Goal: Transaction & Acquisition: Obtain resource

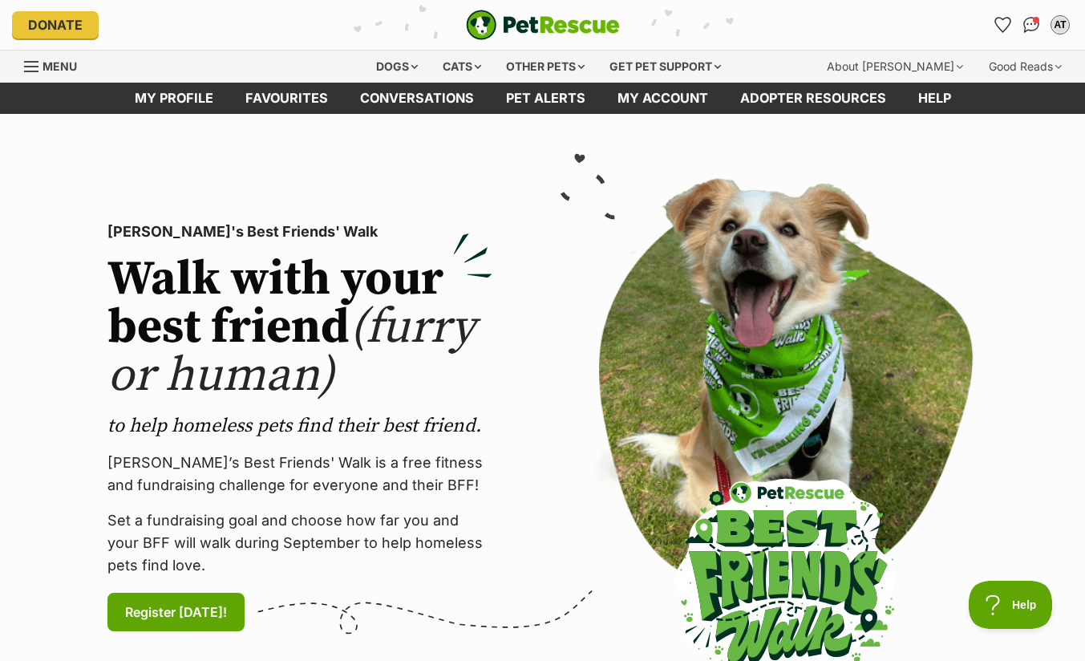
click at [52, 65] on span "Menu" at bounding box center [59, 66] width 34 height 14
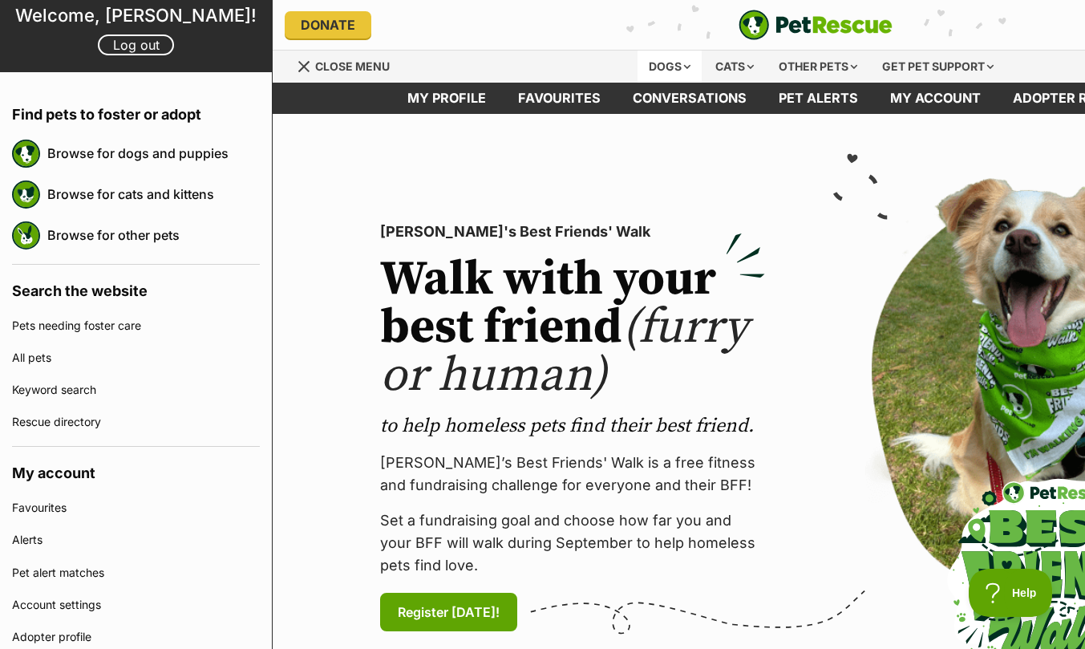
click at [681, 68] on div "Dogs" at bounding box center [669, 67] width 64 height 32
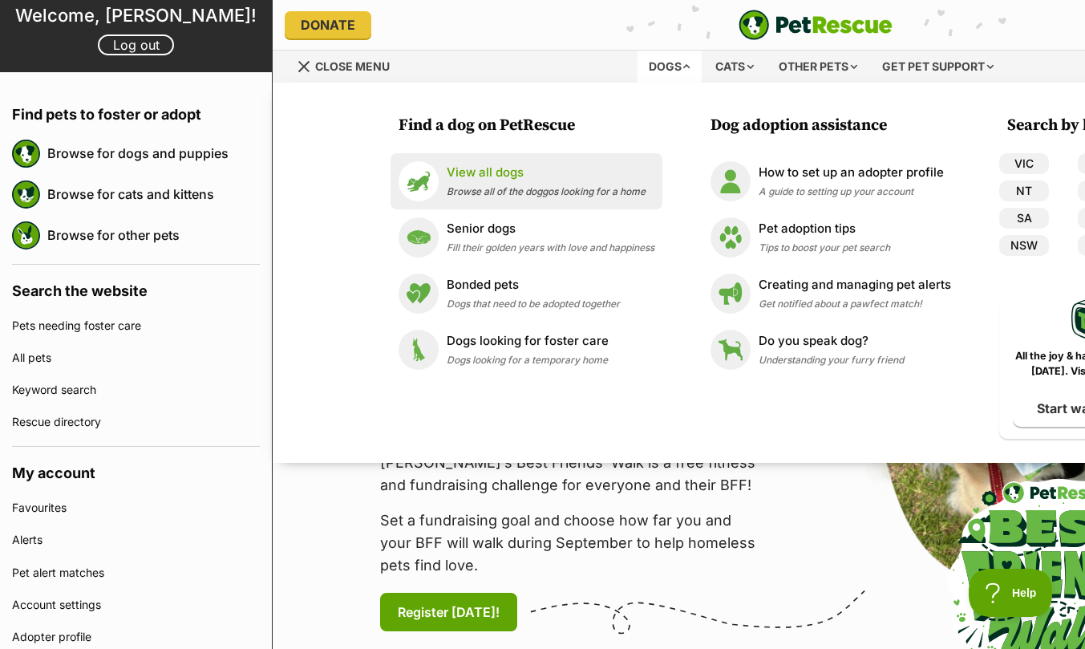
click at [512, 179] on p "View all dogs" at bounding box center [546, 173] width 199 height 18
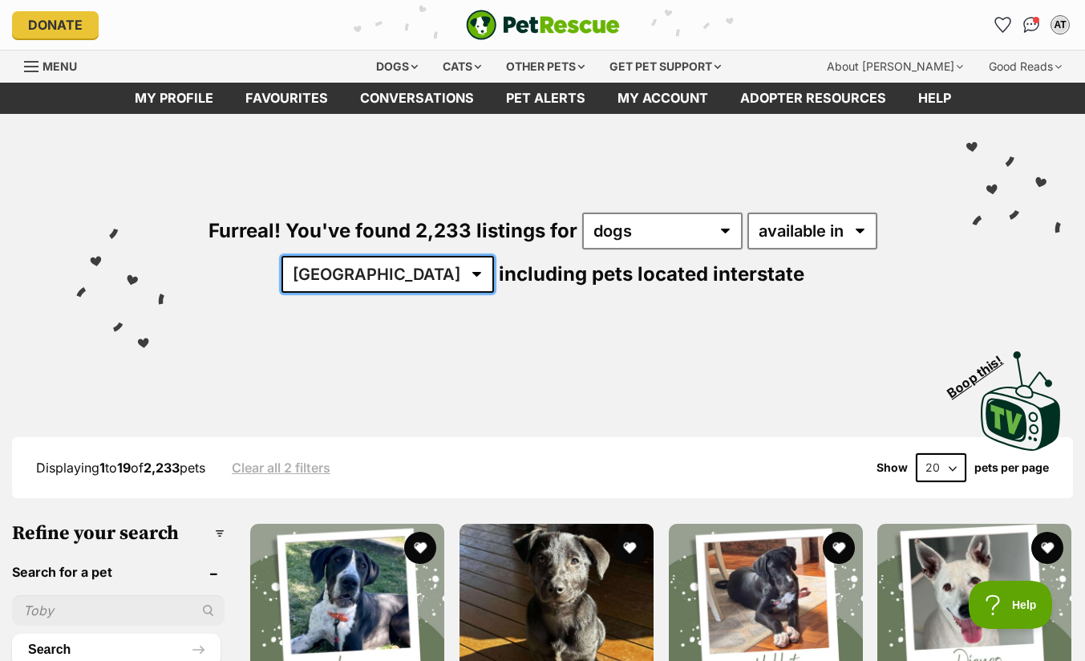
click at [422, 268] on select "Australia ACT NSW NT QLD SA TAS VIC WA" at bounding box center [387, 274] width 212 height 37
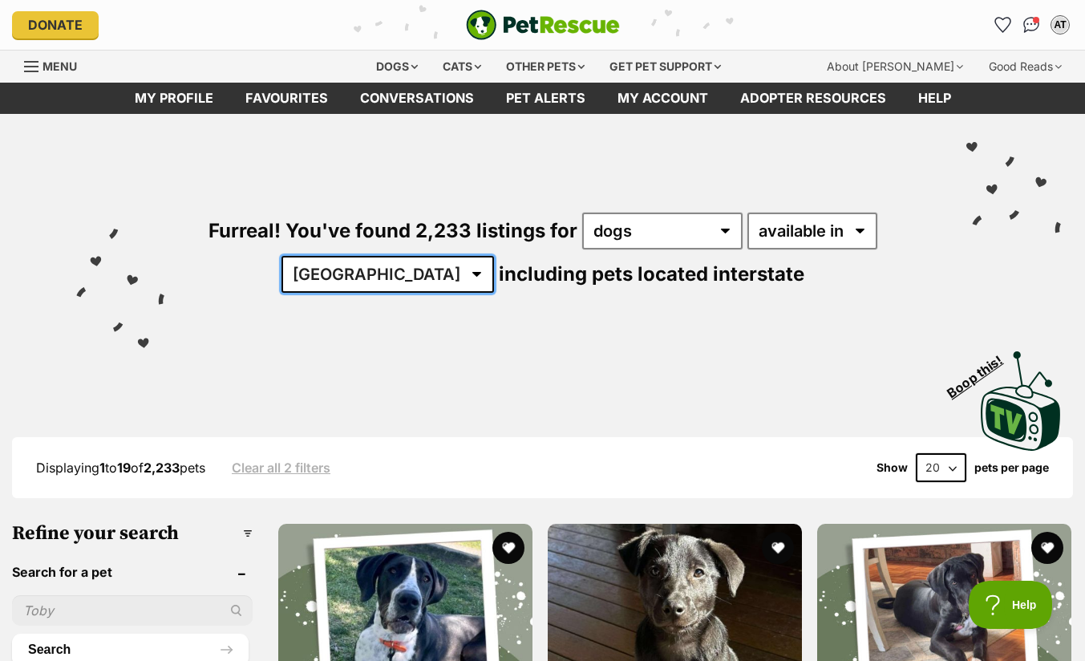
select select "NSW"
click at [331, 256] on select "Australia ACT NSW NT QLD SA TAS VIC WA" at bounding box center [387, 274] width 212 height 37
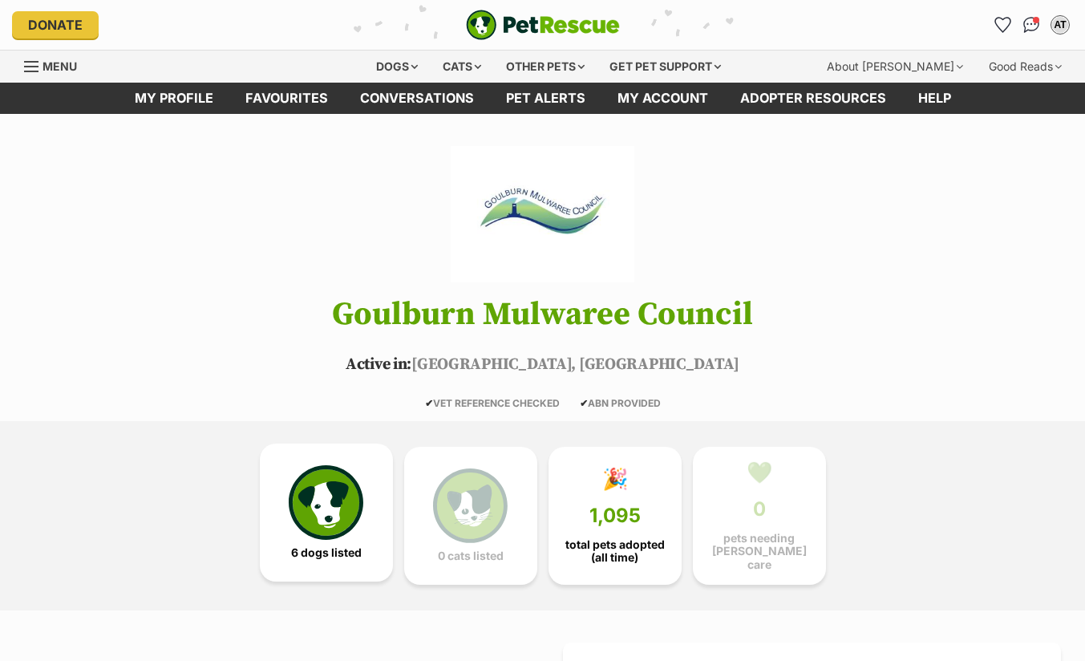
click at [306, 505] on img at bounding box center [326, 502] width 74 height 74
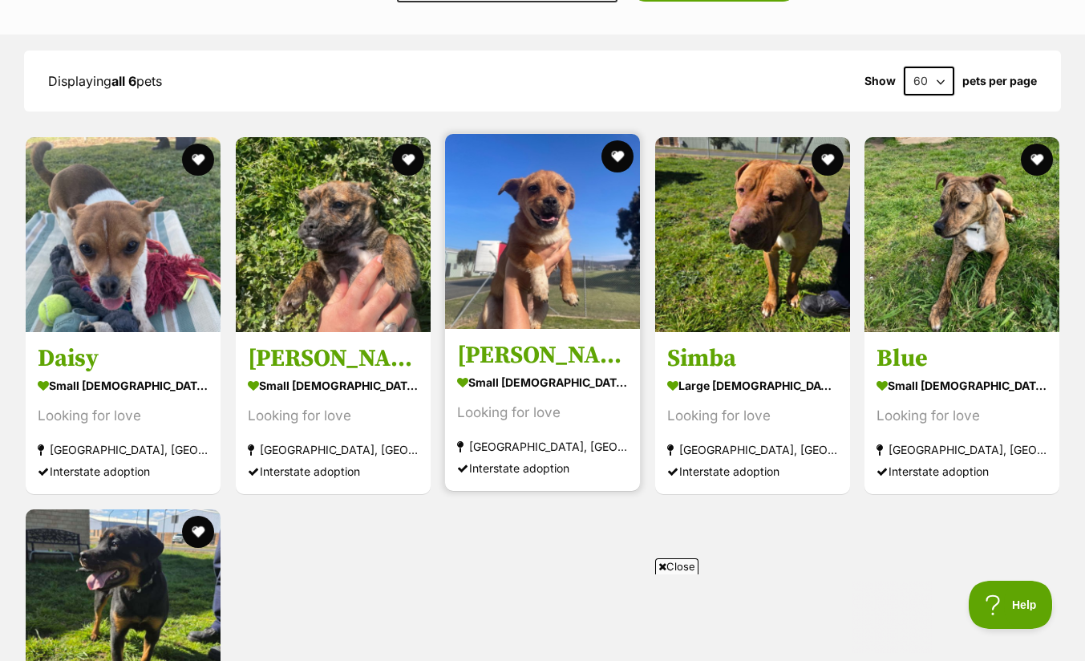
scroll to position [1541, 0]
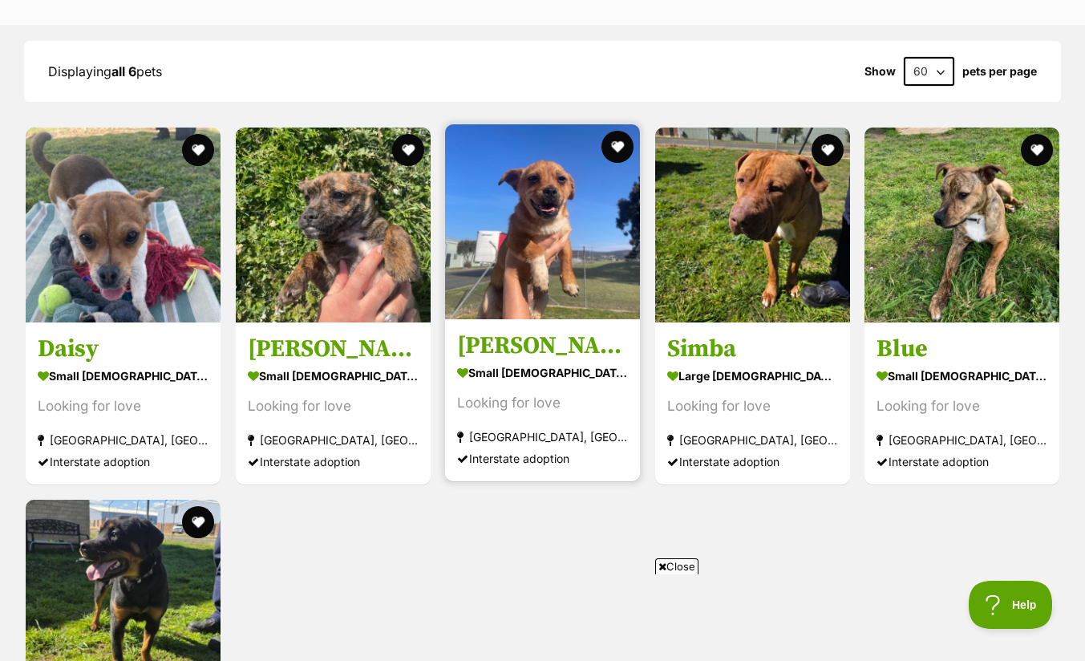
click at [546, 245] on img at bounding box center [542, 221] width 195 height 195
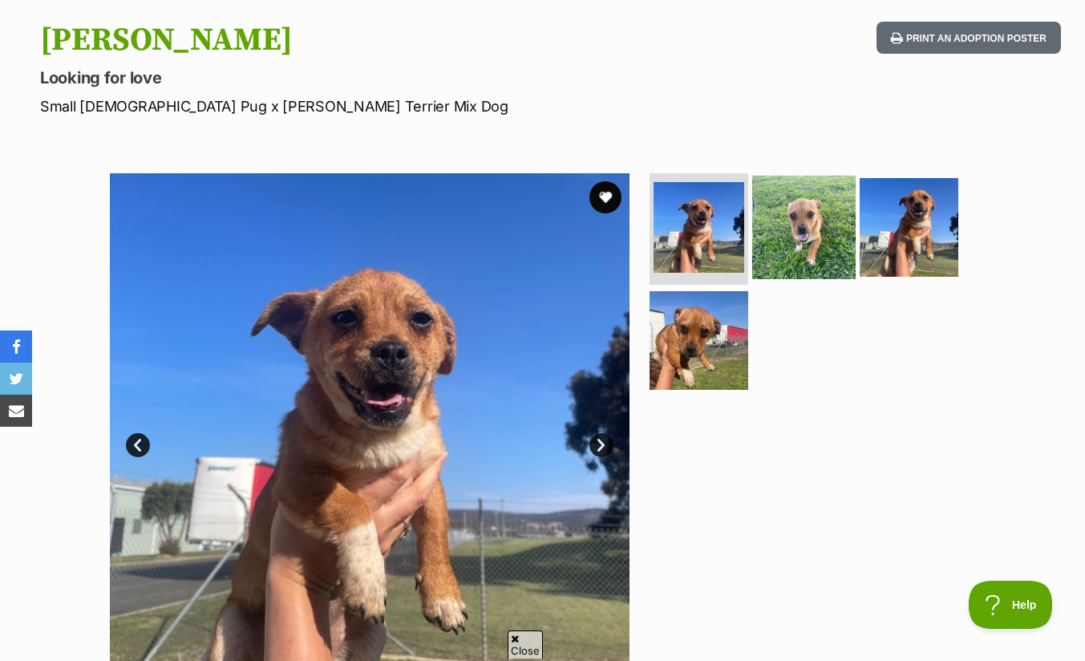
click at [804, 223] on img at bounding box center [803, 226] width 103 height 103
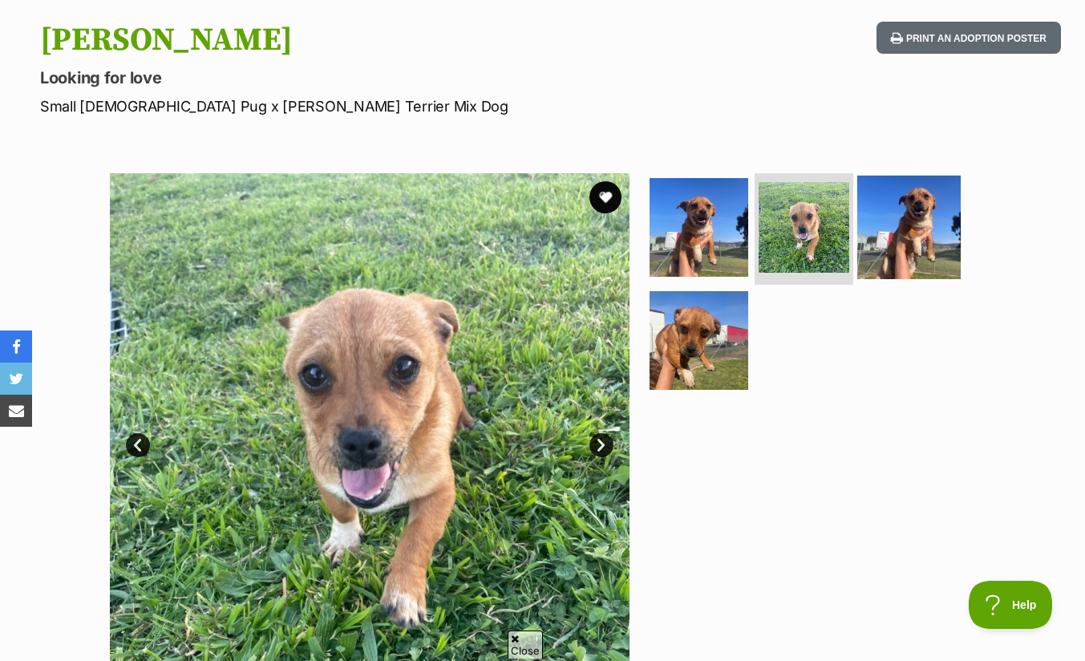
click at [921, 234] on img at bounding box center [908, 226] width 103 height 103
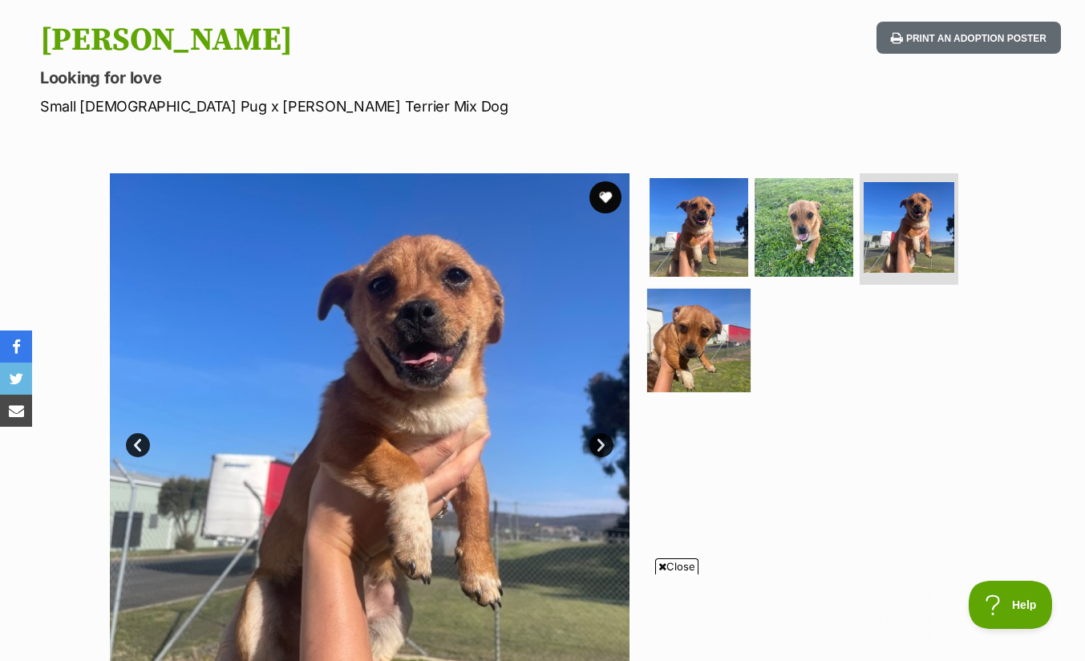
click at [689, 353] on img at bounding box center [698, 340] width 103 height 103
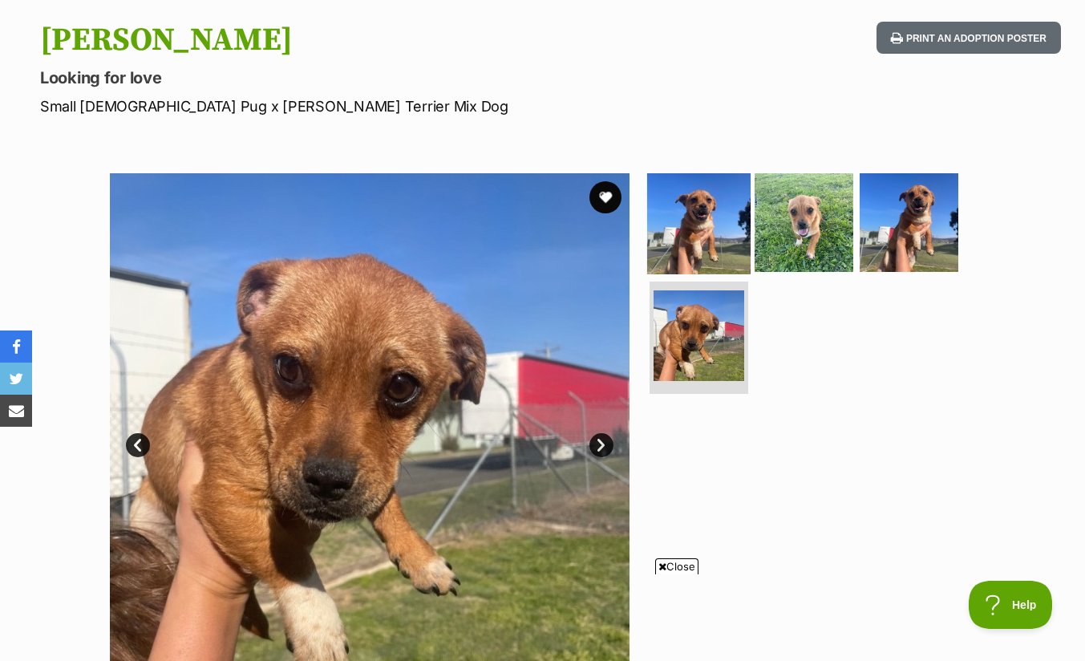
click at [695, 226] on img at bounding box center [698, 221] width 103 height 103
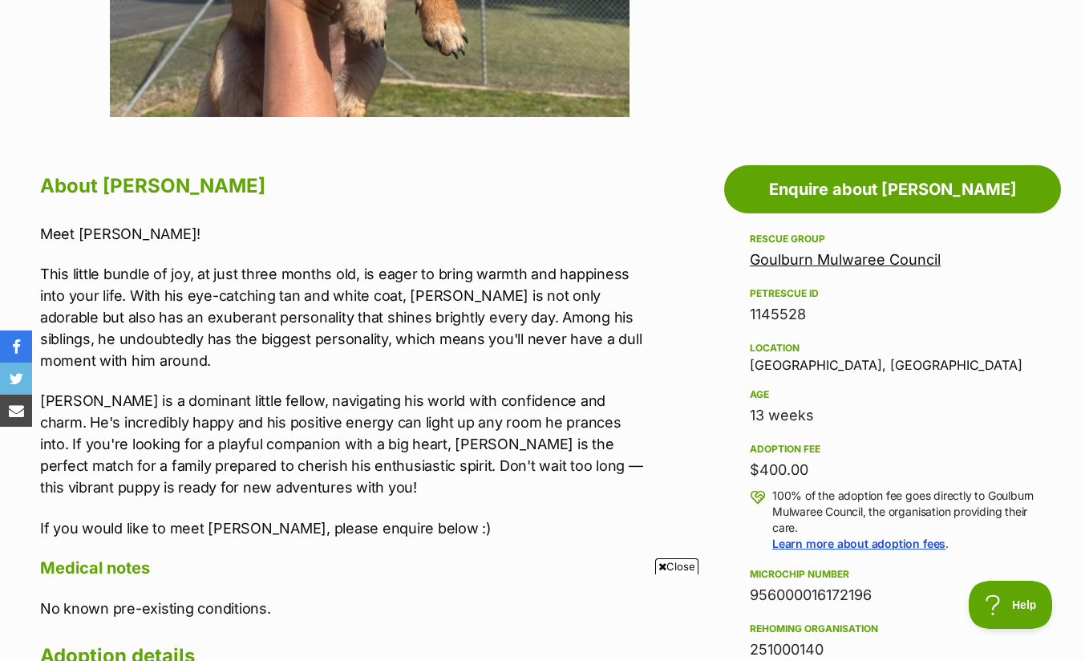
scroll to position [802, 0]
